Goal: Navigation & Orientation: Go to known website

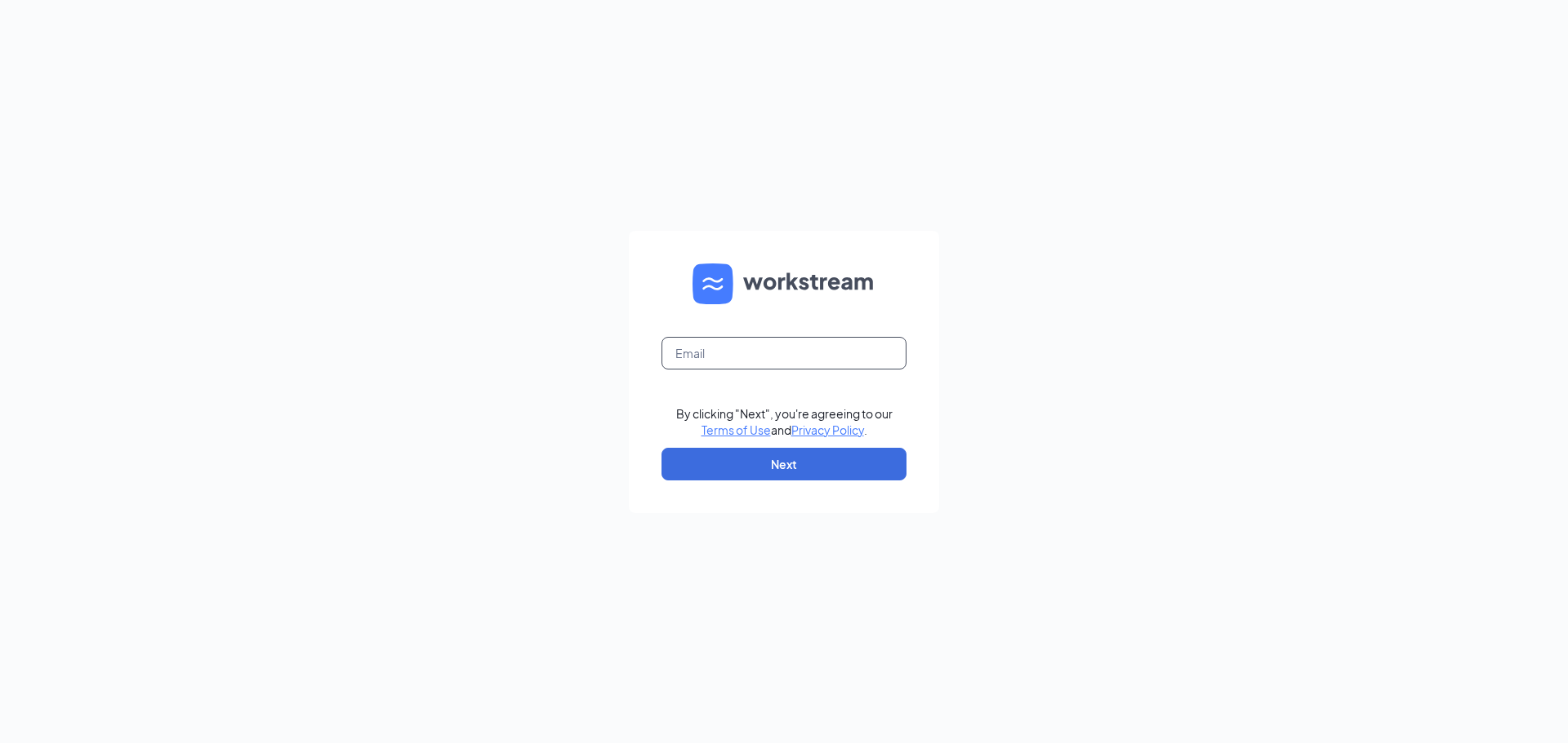
click at [725, 352] on input "text" at bounding box center [784, 353] width 245 height 33
type input "trinapalicki@gmail.com"
click at [807, 477] on button "Next" at bounding box center [784, 464] width 245 height 33
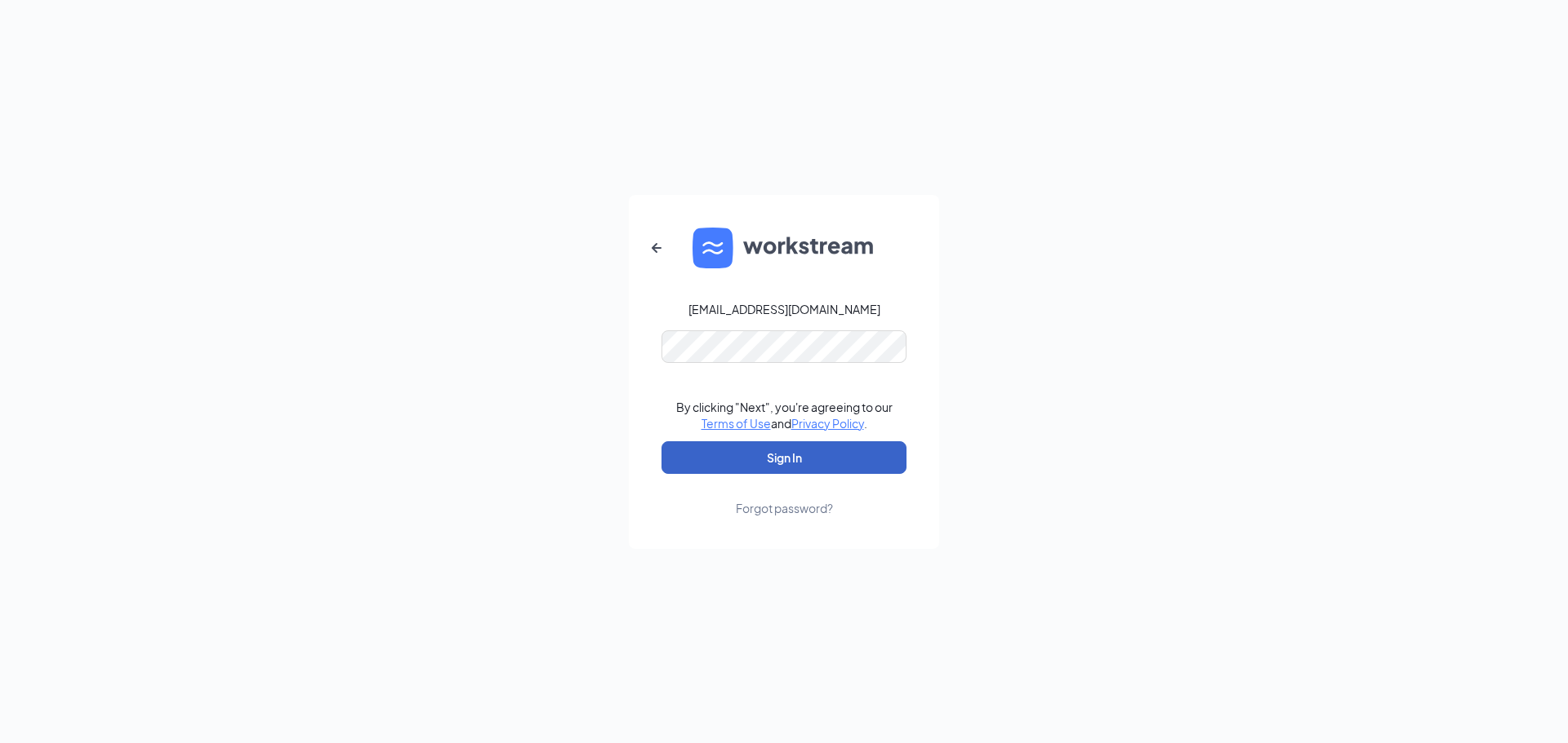
click at [791, 454] on button "Sign In" at bounding box center [784, 458] width 245 height 33
